Goal: Navigation & Orientation: Find specific page/section

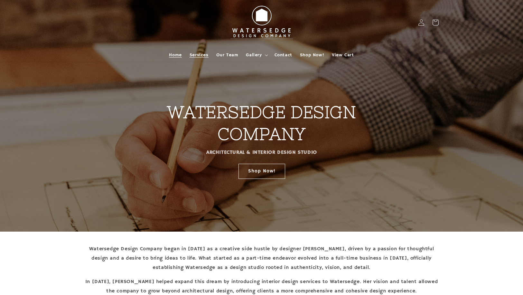
click at [204, 56] on span "Services" at bounding box center [199, 55] width 19 height 6
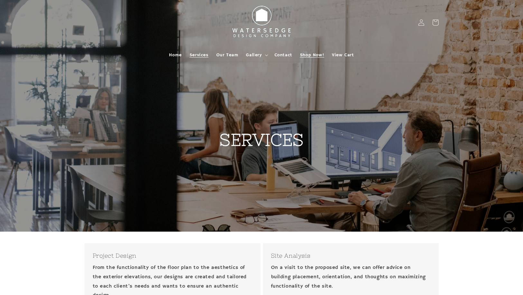
click at [315, 52] on span "Shop Now!" at bounding box center [312, 55] width 24 height 6
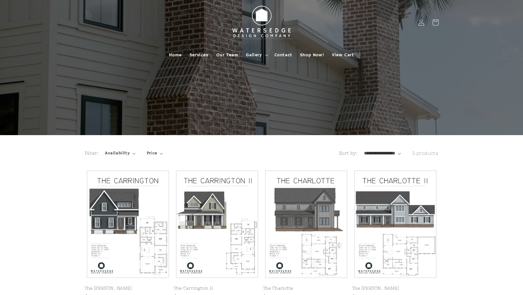
scroll to position [161, 0]
